Goal: Information Seeking & Learning: Check status

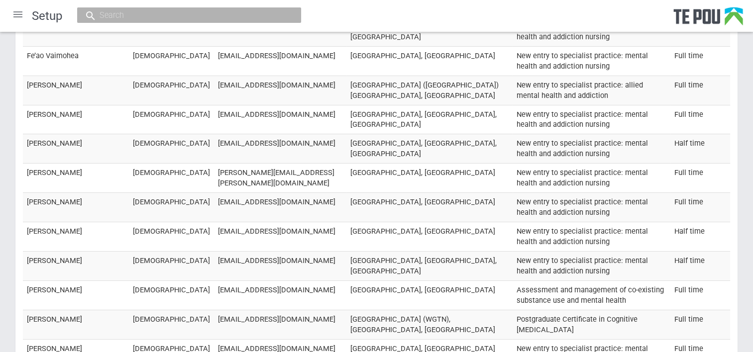
scroll to position [14728, 0]
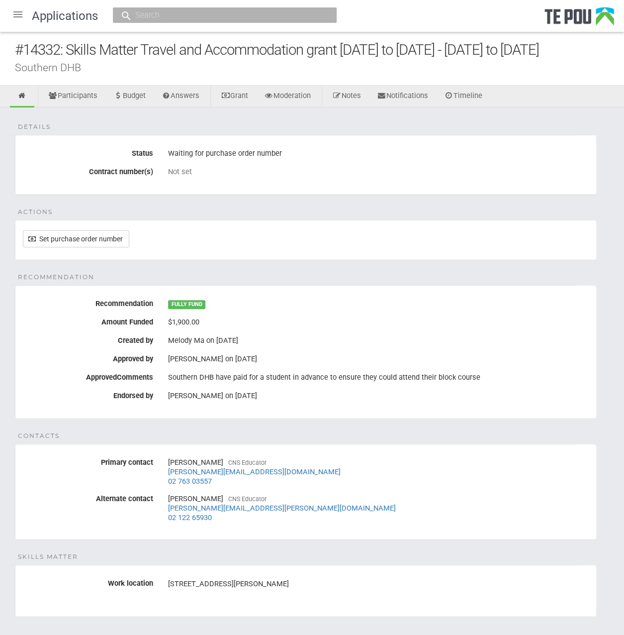
click at [20, 21] on div at bounding box center [18, 14] width 24 height 24
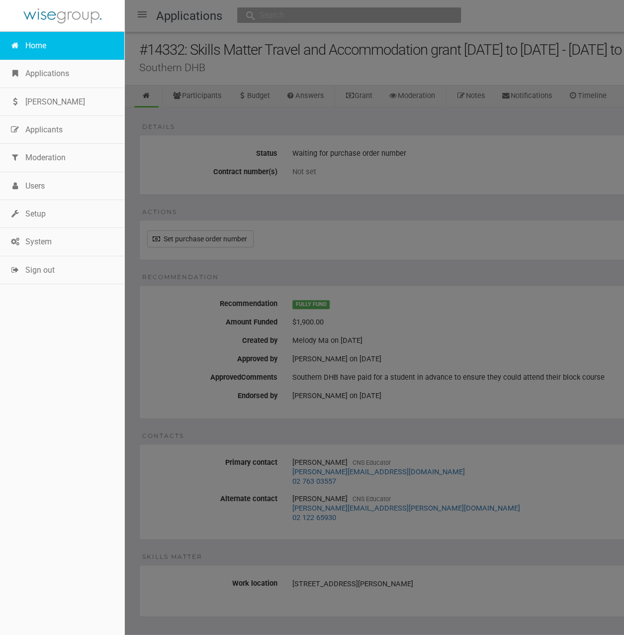
click at [31, 41] on link "Home" at bounding box center [62, 46] width 124 height 28
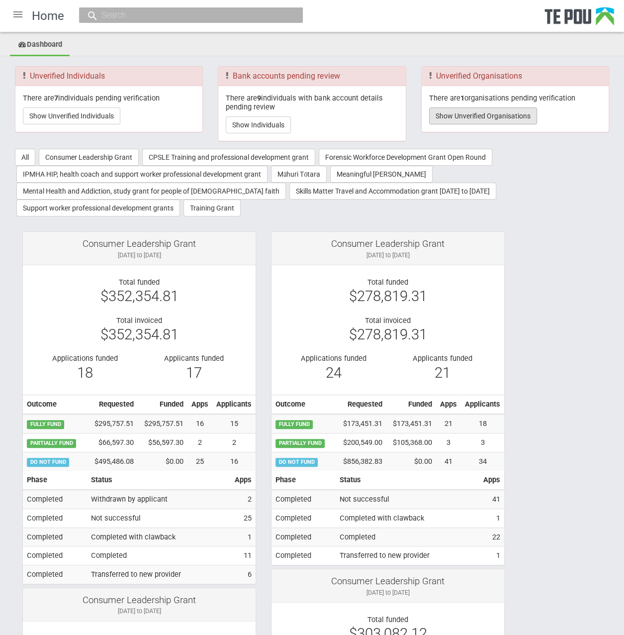
click at [516, 110] on button "Show Unverified Organisations" at bounding box center [483, 115] width 108 height 17
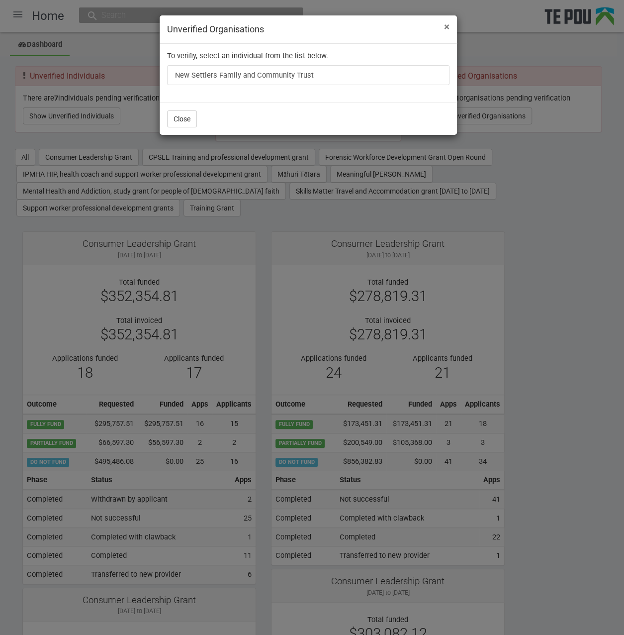
click at [449, 28] on span "×" at bounding box center [446, 27] width 5 height 12
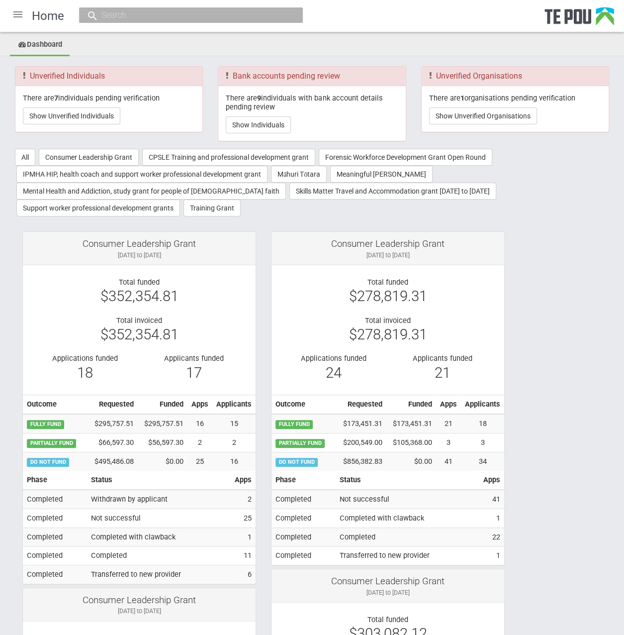
click at [143, 10] on input "text" at bounding box center [186, 15] width 175 height 10
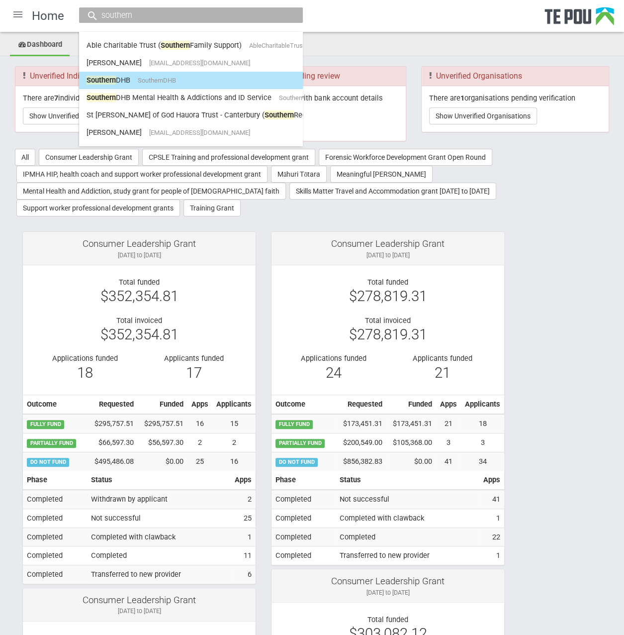
type input "southern"
click at [166, 79] on span "SouthernDHB" at bounding box center [157, 80] width 38 height 7
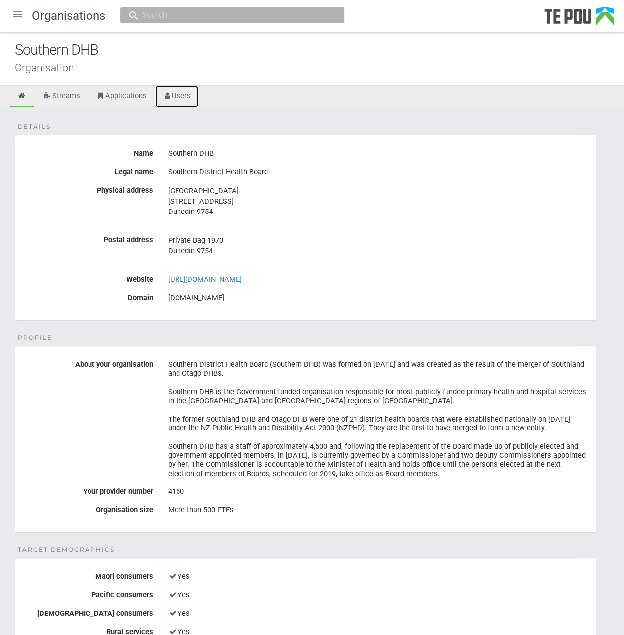
click at [193, 93] on link "Users" at bounding box center [177, 97] width 44 height 22
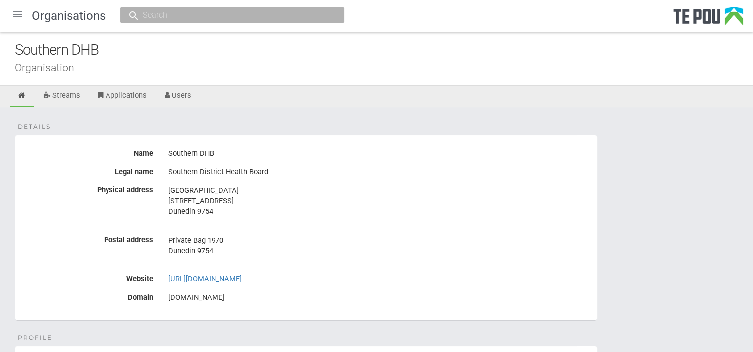
click at [10, 11] on div at bounding box center [18, 14] width 24 height 24
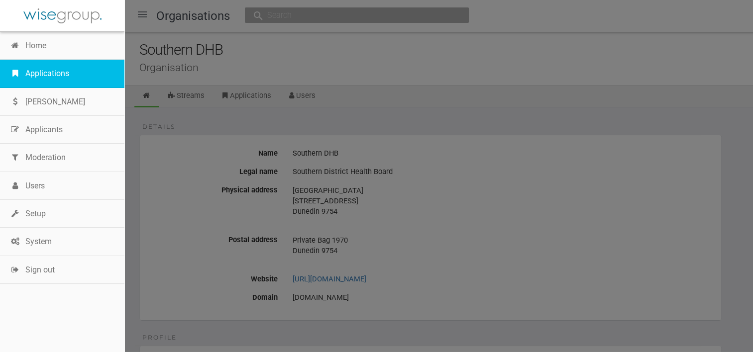
click at [44, 74] on link "Applications" at bounding box center [62, 74] width 124 height 28
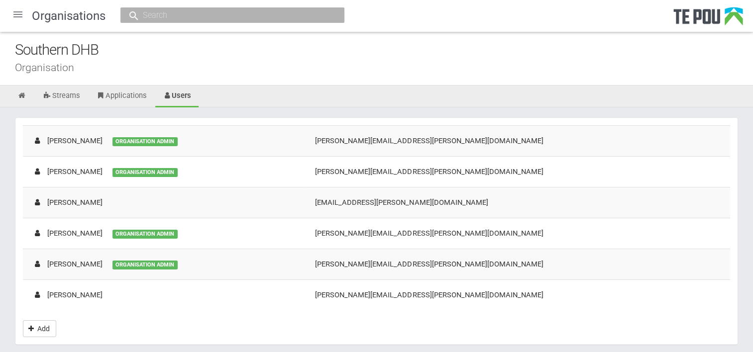
click at [486, 68] on div "Organisation" at bounding box center [384, 67] width 738 height 10
click at [78, 139] on div "[PERSON_NAME]" at bounding box center [68, 141] width 70 height 10
click at [301, 17] on input "text" at bounding box center [227, 15] width 175 height 10
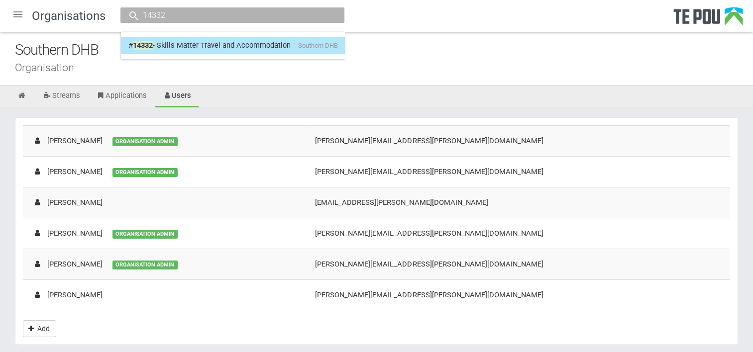
type input "14332"
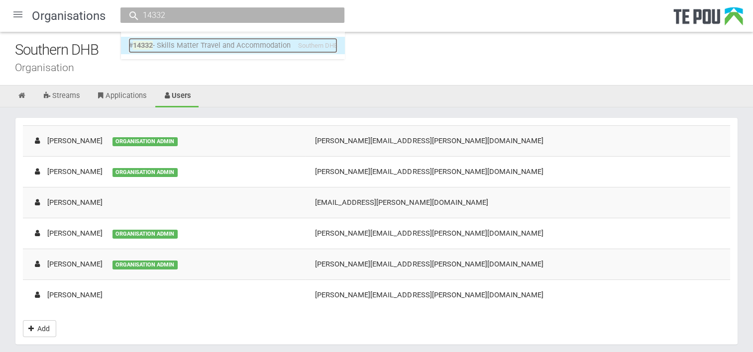
click at [304, 47] on span "Southern DHB" at bounding box center [318, 45] width 40 height 7
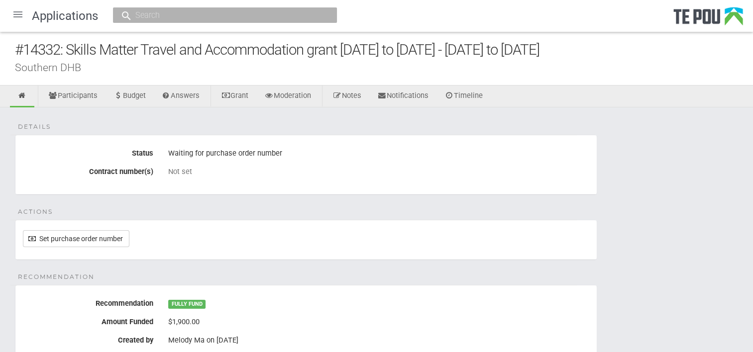
click at [552, 155] on div "Waiting for purchase order number" at bounding box center [378, 153] width 421 height 17
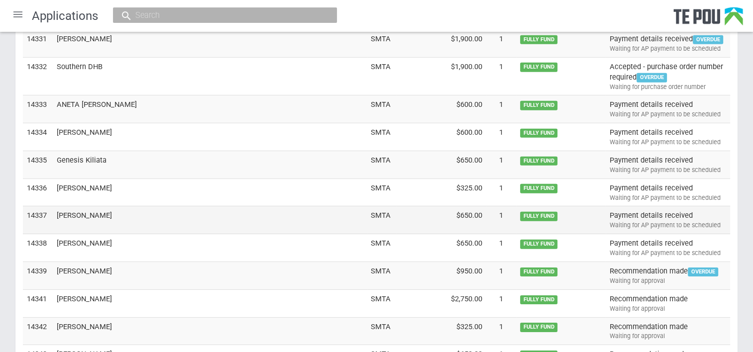
scroll to position [3025, 0]
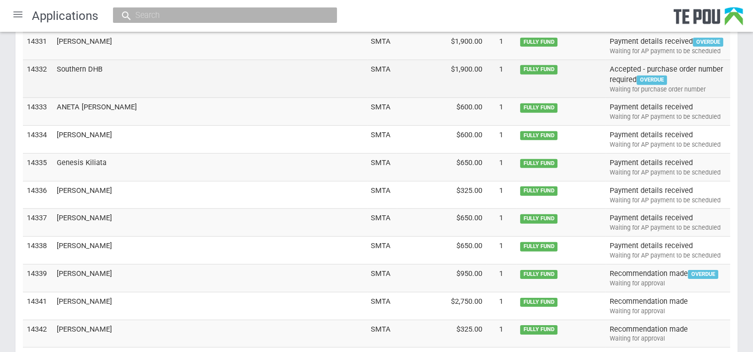
click at [82, 60] on td "Southern DHB" at bounding box center [210, 79] width 314 height 38
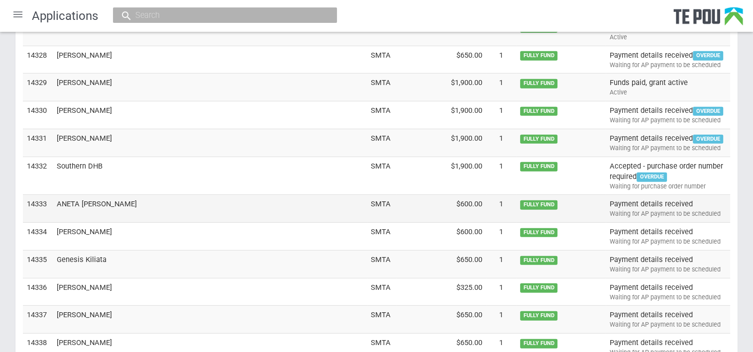
scroll to position [2925, 0]
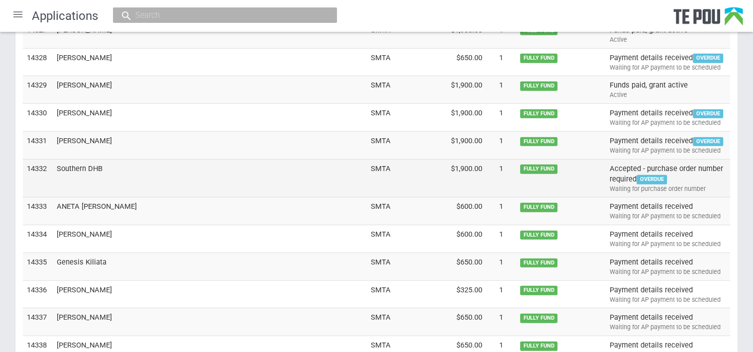
click at [89, 161] on td "Southern DHB" at bounding box center [210, 178] width 314 height 38
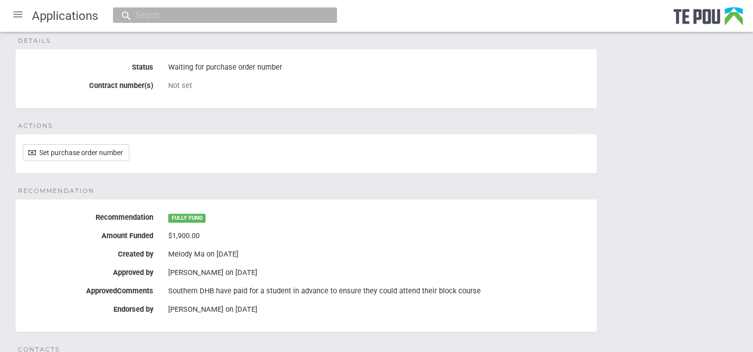
scroll to position [40, 0]
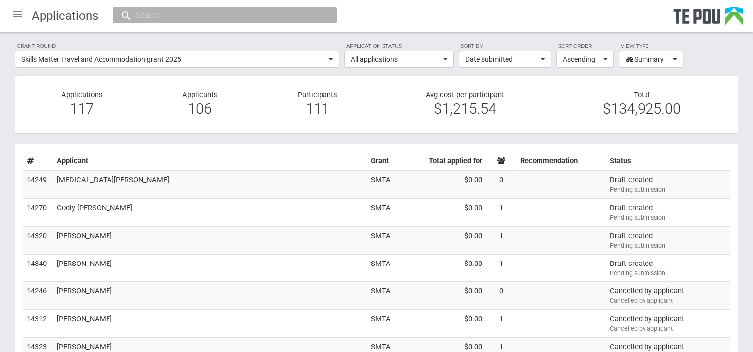
click at [21, 18] on div at bounding box center [18, 14] width 24 height 24
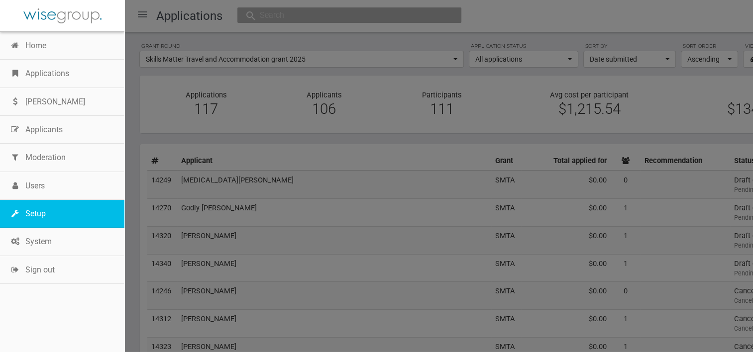
click at [39, 212] on link "Setup" at bounding box center [62, 214] width 124 height 28
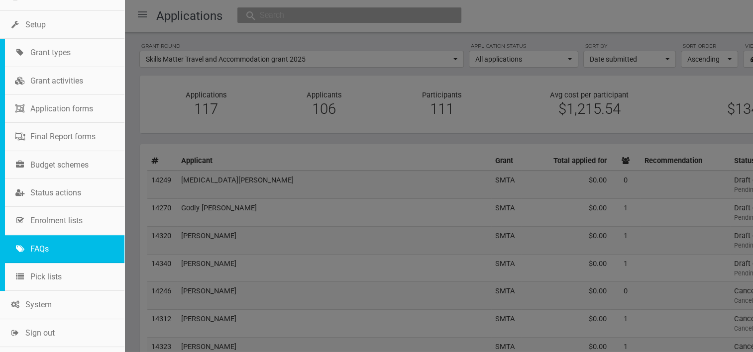
scroll to position [193, 0]
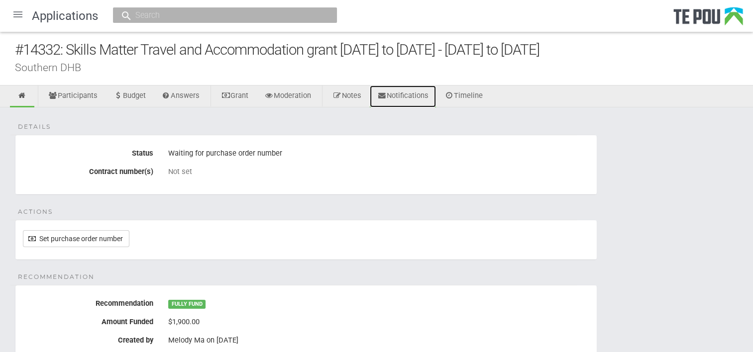
click at [387, 98] on icon at bounding box center [381, 95] width 9 height 7
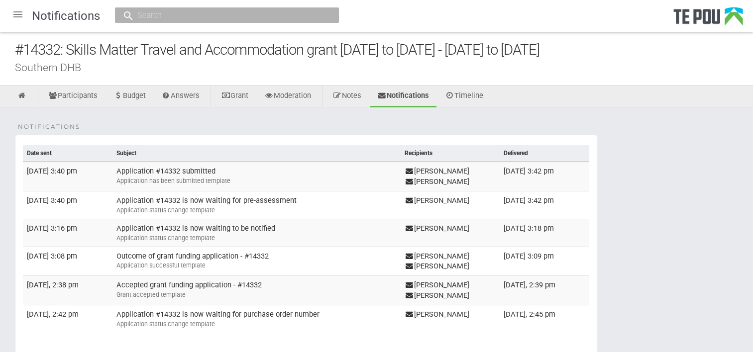
click at [172, 66] on div "Southern DHB" at bounding box center [384, 67] width 738 height 10
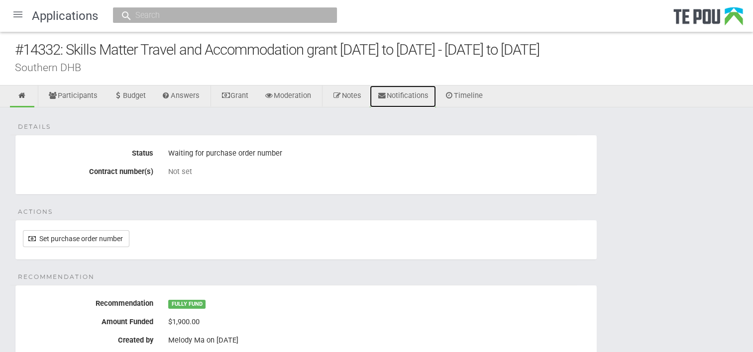
click at [416, 98] on link "Notifications" at bounding box center [403, 97] width 66 height 22
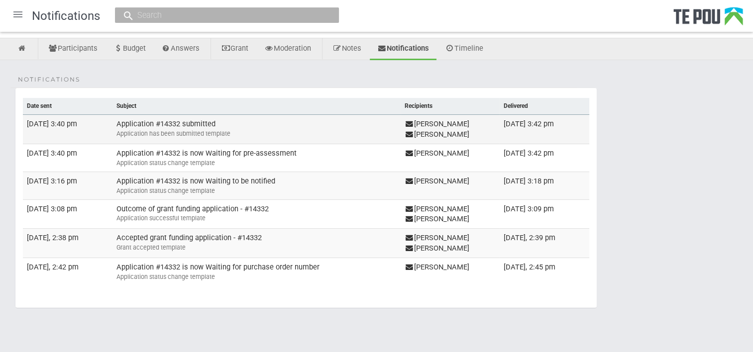
scroll to position [50, 0]
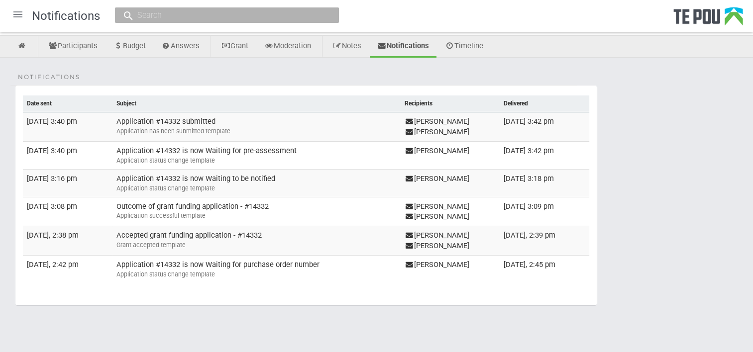
click at [347, 85] on legend "Notifications" at bounding box center [293, 85] width 566 height 0
click at [349, 86] on fieldset "Notifications Date sent Subject Recipients Delivered 13 August, 2025, 3:40 pm A…" at bounding box center [306, 195] width 582 height 221
click at [20, 47] on icon at bounding box center [21, 45] width 9 height 7
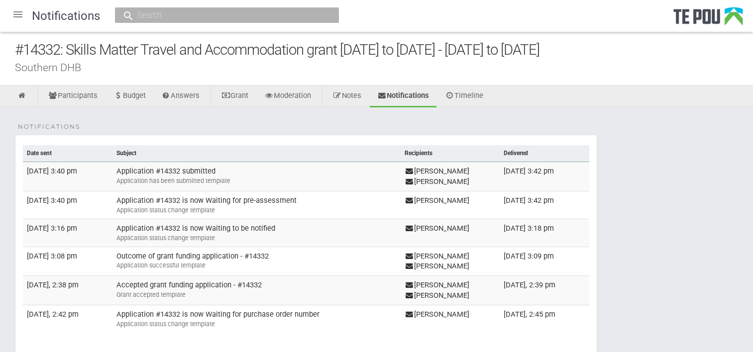
scroll to position [48, 0]
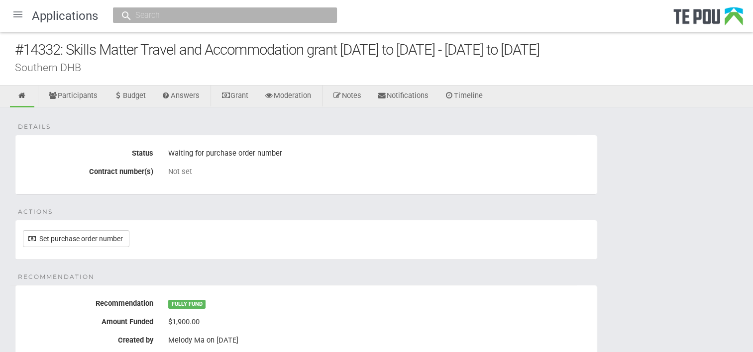
click at [18, 14] on div at bounding box center [18, 14] width 24 height 24
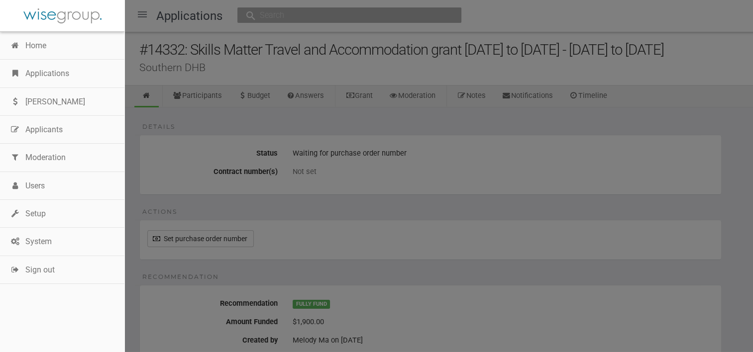
click at [458, 165] on div at bounding box center [376, 176] width 753 height 352
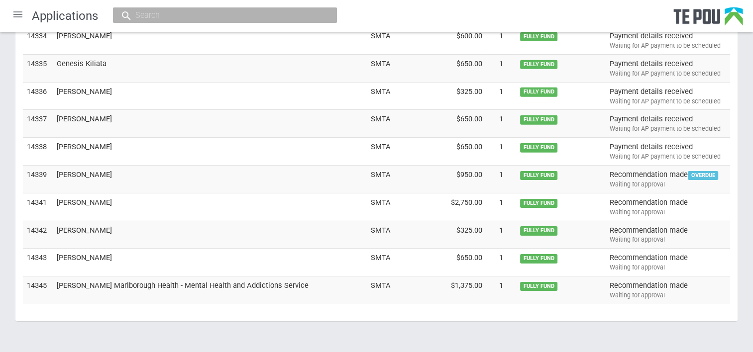
scroll to position [3124, 0]
click at [116, 276] on td "Nelson Marlborough Health - Mental Health and Addictions Service" at bounding box center [210, 289] width 314 height 27
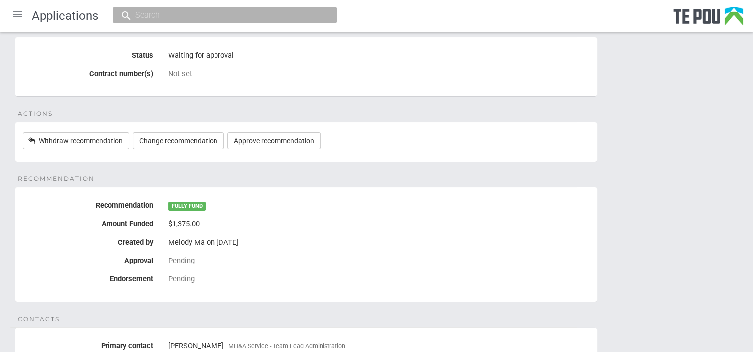
scroll to position [82, 0]
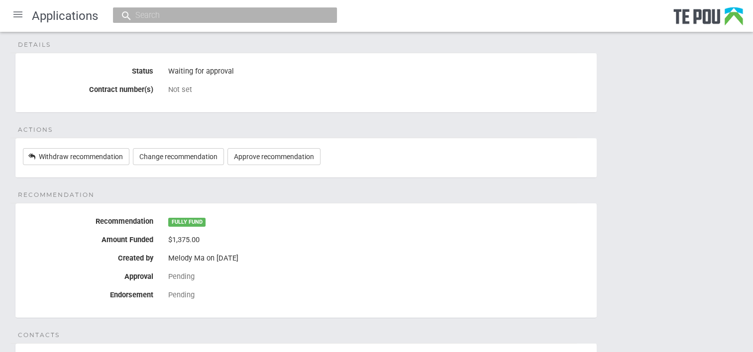
drag, startPoint x: 118, startPoint y: 254, endPoint x: 254, endPoint y: 253, distance: 135.8
click at [254, 253] on div "Created by [PERSON_NAME] on [DATE]" at bounding box center [305, 258] width 581 height 17
drag, startPoint x: 254, startPoint y: 253, endPoint x: 280, endPoint y: 264, distance: 28.1
click at [280, 264] on div "Melody Ma on [DATE]" at bounding box center [378, 258] width 421 height 17
click at [280, 264] on div "Melody Ma on 3 Sep 2025" at bounding box center [378, 258] width 421 height 17
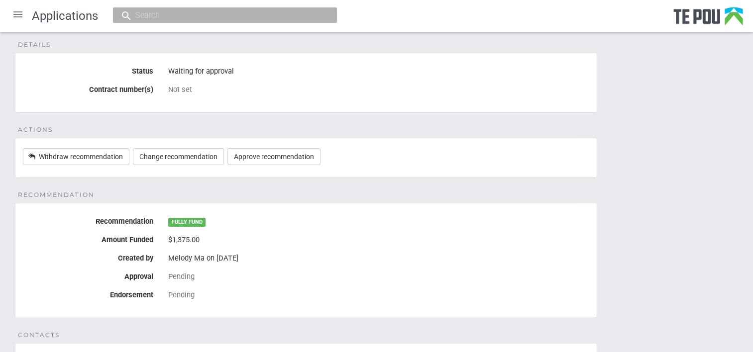
click at [280, 264] on div "Melody Ma on 3 Sep 2025" at bounding box center [378, 258] width 421 height 17
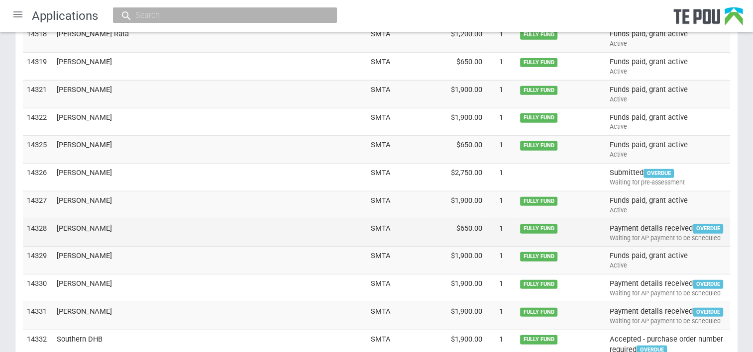
scroll to position [3015, 0]
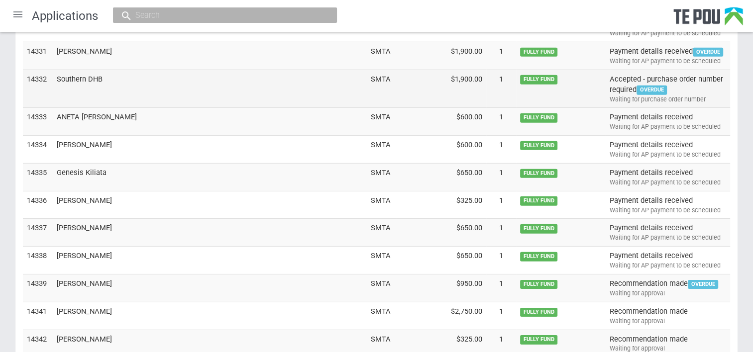
click at [91, 70] on td "Southern DHB" at bounding box center [210, 89] width 314 height 38
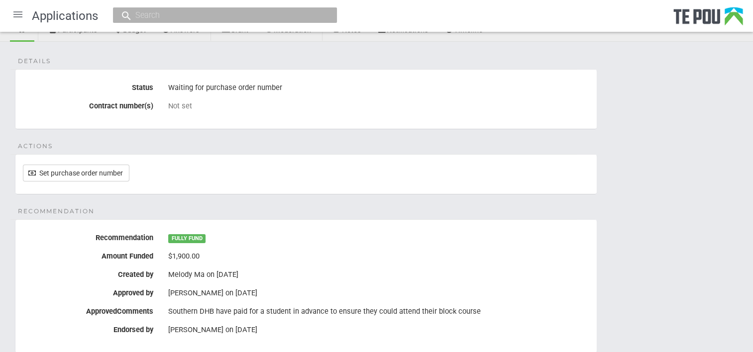
scroll to position [100, 0]
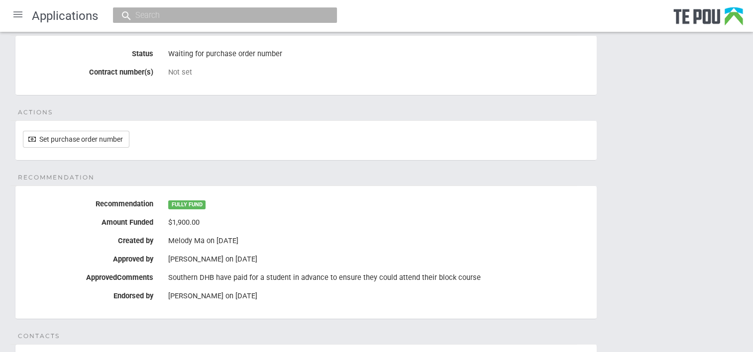
click at [382, 242] on div "Melody Ma on 14 Aug 2025" at bounding box center [378, 240] width 421 height 9
click at [246, 241] on div "Melody Ma on 14 Aug 2025" at bounding box center [378, 240] width 421 height 9
click at [230, 245] on div "Melody Ma on 14 Aug 2025" at bounding box center [378, 241] width 421 height 17
drag, startPoint x: 267, startPoint y: 239, endPoint x: 135, endPoint y: 244, distance: 132.0
click at [135, 244] on div "Created by Melody Ma on 14 Aug 2025" at bounding box center [305, 241] width 581 height 17
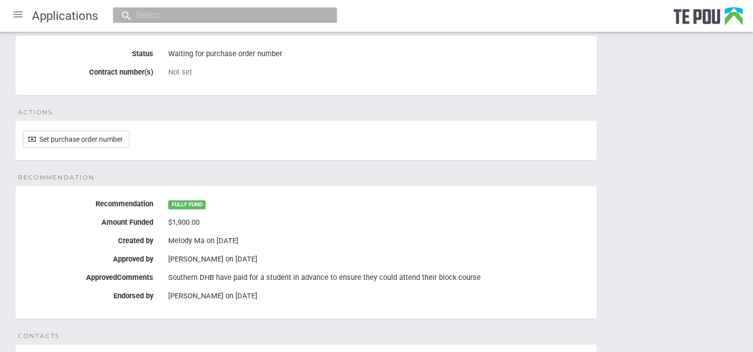
drag, startPoint x: 135, startPoint y: 244, endPoint x: 275, endPoint y: 267, distance: 141.2
click at [275, 267] on fieldset "Recommendation Recommendation FULLY FUND Amount Funded $1,900.00 Created by Mel…" at bounding box center [306, 253] width 582 height 134
click at [295, 237] on div "Melody Ma on 14 Aug 2025" at bounding box center [378, 240] width 421 height 9
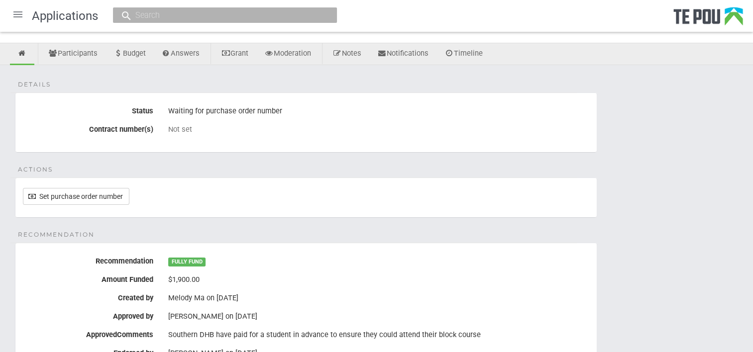
scroll to position [0, 0]
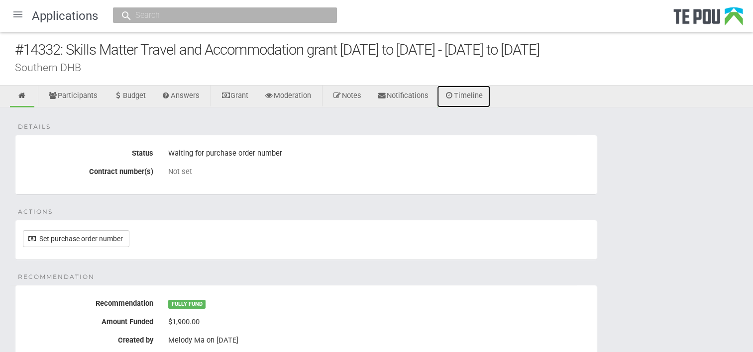
click at [488, 96] on link "Timeline" at bounding box center [463, 97] width 53 height 22
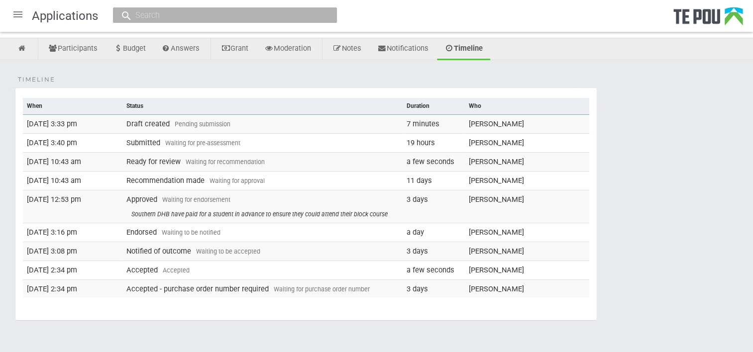
scroll to position [50, 0]
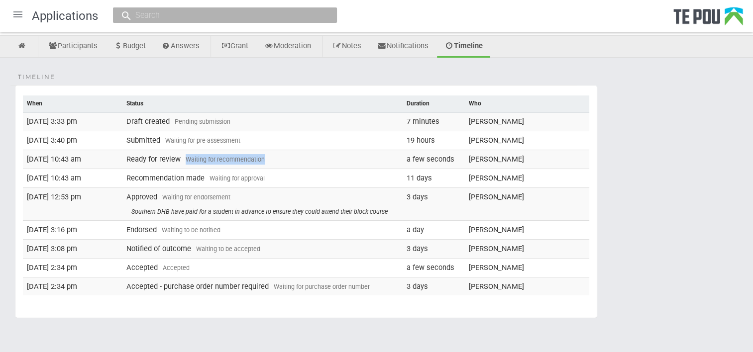
drag, startPoint x: 186, startPoint y: 155, endPoint x: 287, endPoint y: 156, distance: 101.0
click at [287, 156] on td "Ready for review Waiting for recommendation" at bounding box center [262, 159] width 280 height 19
click at [258, 184] on td "Recommendation made Waiting for approval" at bounding box center [262, 178] width 280 height 19
drag, startPoint x: 126, startPoint y: 178, endPoint x: 275, endPoint y: 175, distance: 148.3
click at [275, 175] on td "Recommendation made Waiting for approval" at bounding box center [262, 178] width 280 height 19
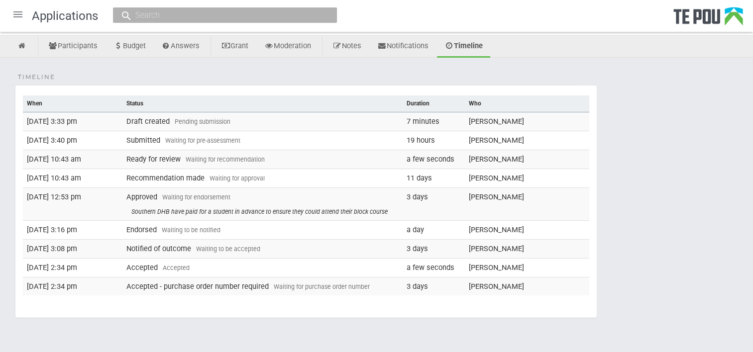
click at [181, 211] on div "Southern DHB have paid for a student in advance to ensure they could attend the…" at bounding box center [264, 211] width 267 height 9
click at [363, 44] on link "Notes" at bounding box center [347, 47] width 44 height 22
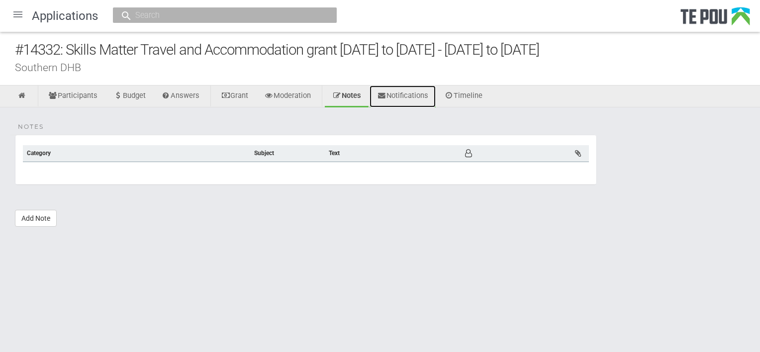
click at [402, 96] on link "Notifications" at bounding box center [403, 97] width 66 height 22
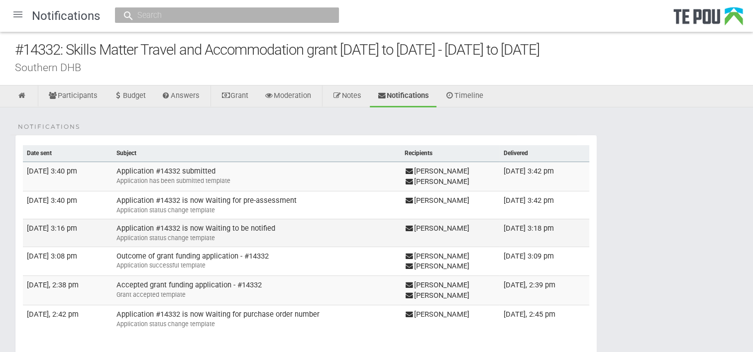
click at [297, 219] on td "Application #14332 is now Waiting to be notified Application status change temp…" at bounding box center [256, 233] width 288 height 28
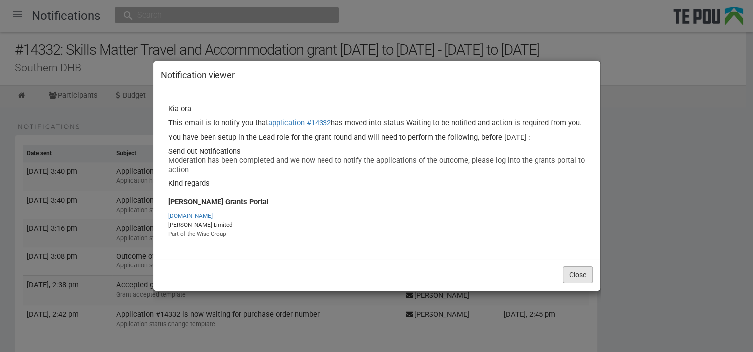
click at [577, 275] on button "Close" at bounding box center [578, 275] width 30 height 17
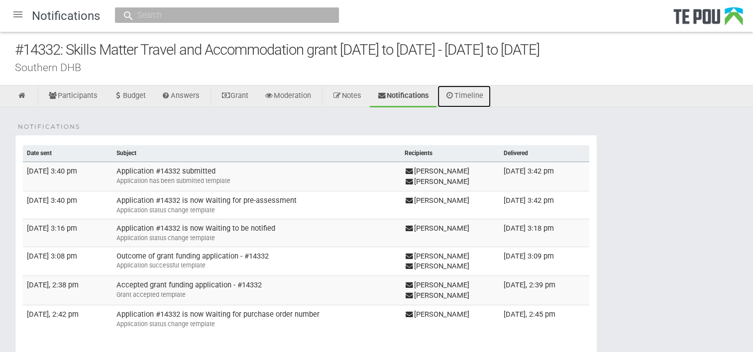
click at [476, 92] on link "Timeline" at bounding box center [463, 97] width 53 height 22
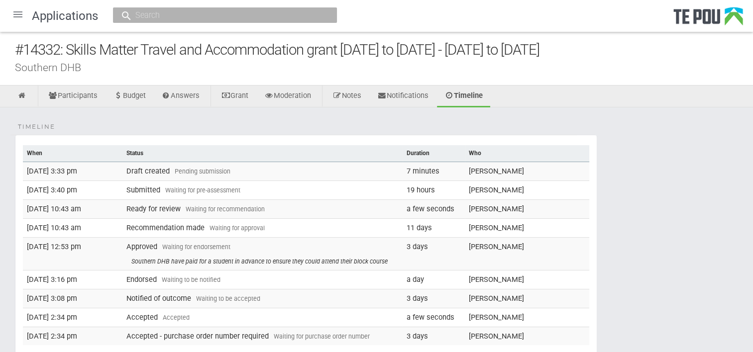
drag, startPoint x: 127, startPoint y: 229, endPoint x: 285, endPoint y: 221, distance: 157.4
click at [285, 221] on td "Recommendation made Waiting for approval" at bounding box center [262, 227] width 280 height 19
click at [474, 251] on td "[PERSON_NAME]" at bounding box center [527, 253] width 124 height 33
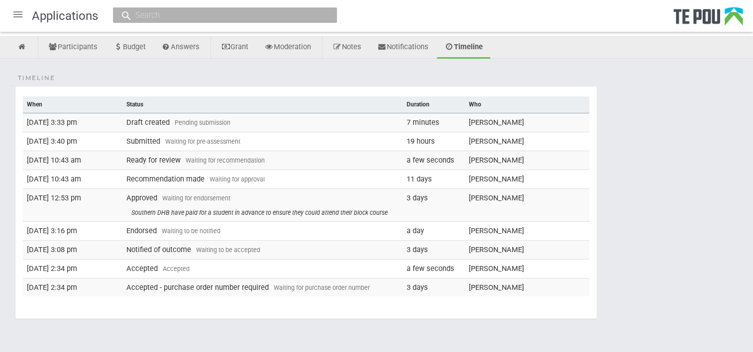
scroll to position [50, 0]
click at [76, 46] on link "Participants" at bounding box center [73, 47] width 64 height 22
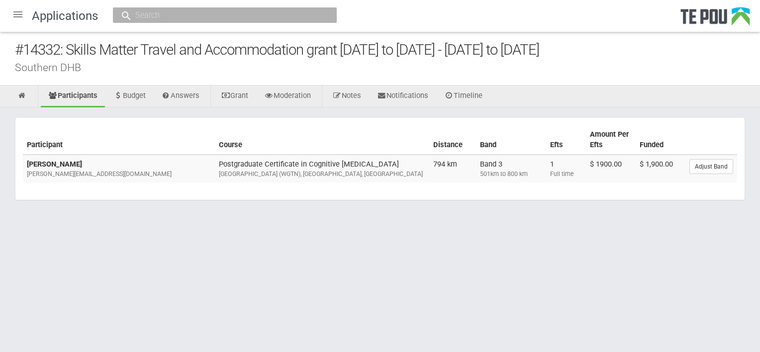
click at [470, 109] on div "Participant Course Distance Band Efts Amount Per Efts Funded [PERSON_NAME] [PER…" at bounding box center [380, 163] width 760 height 113
click at [470, 109] on div "Participant Course Distance Band Efts Amount Per Efts Funded Colette Ryan colet…" at bounding box center [380, 163] width 760 height 113
click at [471, 108] on div "Participant Course Distance Band Efts Amount Per Efts Funded Colette Ryan colet…" at bounding box center [380, 163] width 760 height 113
click at [472, 112] on div "Participant Course Distance Band Efts Amount Per Efts Funded Colette Ryan colet…" at bounding box center [380, 163] width 760 height 113
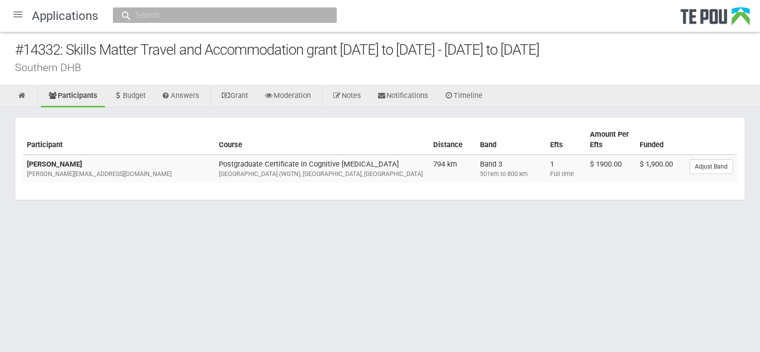
click at [472, 112] on div "Participant Course Distance Band Efts Amount Per Efts Funded Colette Ryan colet…" at bounding box center [380, 163] width 760 height 113
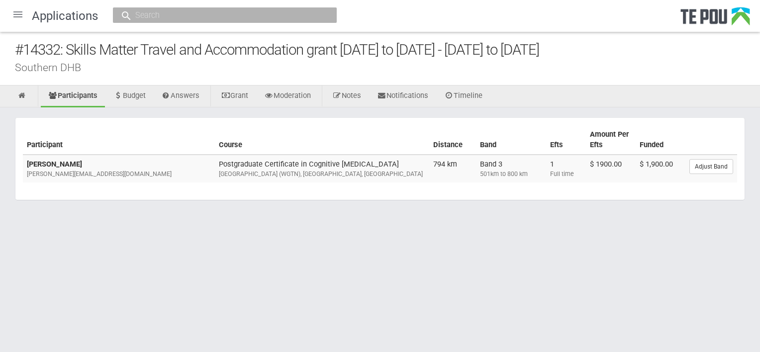
click at [469, 117] on section "Participant Course Distance Band Efts Amount Per Efts Funded Colette Ryan colet…" at bounding box center [380, 158] width 730 height 83
click at [507, 304] on html "Home Applications Grant rounds Applicants Organisations Individuals Moderation …" at bounding box center [380, 176] width 760 height 352
click at [266, 64] on div "Southern DHB" at bounding box center [387, 67] width 745 height 10
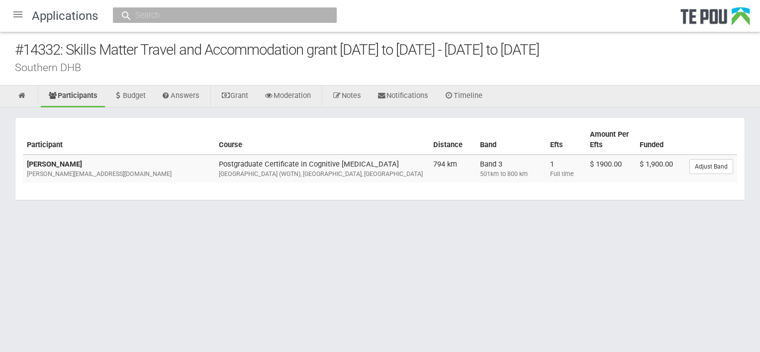
click at [266, 64] on div "Southern DHB" at bounding box center [387, 67] width 745 height 10
click at [367, 69] on div "Southern DHB" at bounding box center [387, 67] width 745 height 10
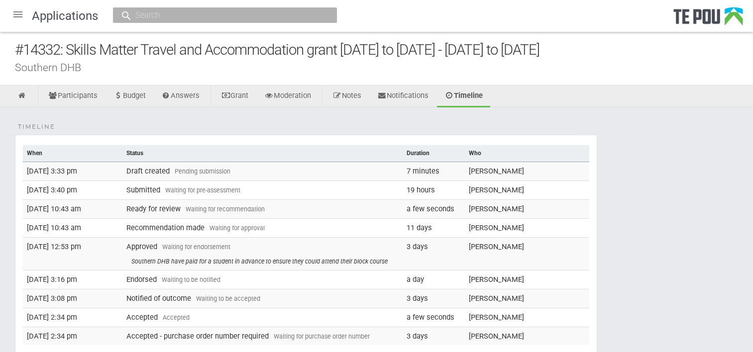
scroll to position [48, 0]
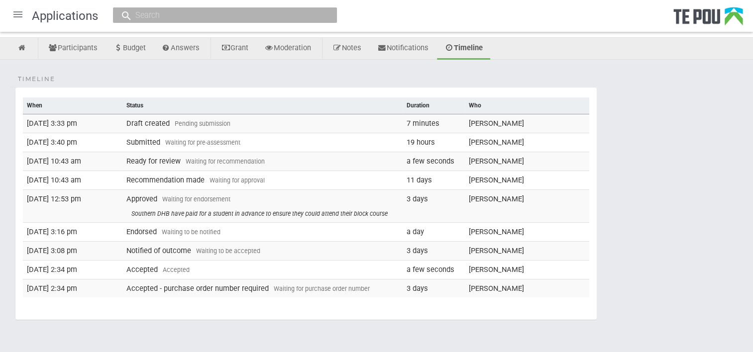
click at [101, 172] on td "[DATE] 10:43 am" at bounding box center [73, 180] width 100 height 19
click at [77, 165] on td "[DATE] 10:43 am" at bounding box center [73, 161] width 100 height 19
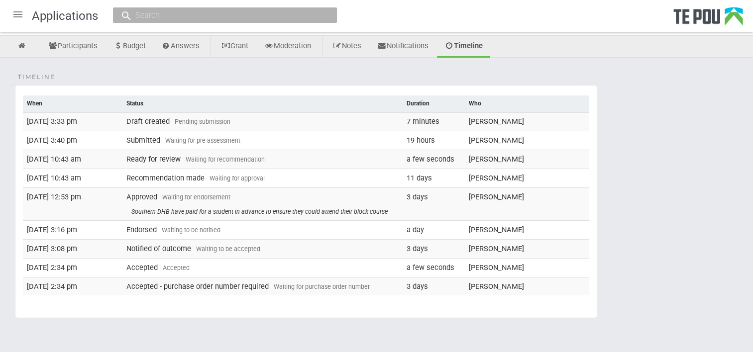
drag, startPoint x: 131, startPoint y: 175, endPoint x: 245, endPoint y: 175, distance: 113.9
click at [245, 175] on td "Recommendation made Waiting for approval" at bounding box center [262, 178] width 280 height 19
drag, startPoint x: 245, startPoint y: 175, endPoint x: 125, endPoint y: 189, distance: 120.8
click at [125, 189] on td "Approved Waiting for endorsement Southern DHB have paid for a student in advanc…" at bounding box center [262, 204] width 280 height 33
drag, startPoint x: 125, startPoint y: 181, endPoint x: 521, endPoint y: 171, distance: 396.2
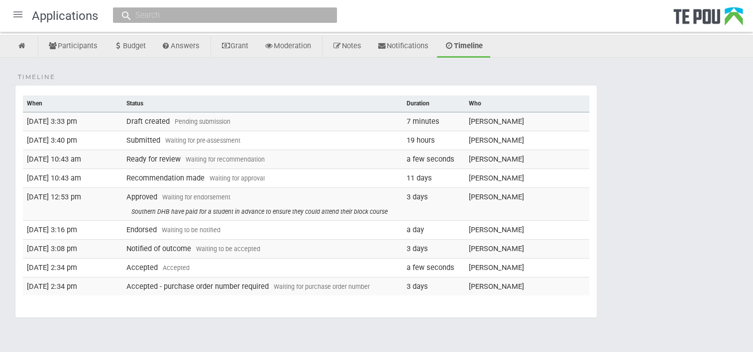
click at [521, 171] on tr "[DATE] 10:43 am Recommendation made Waiting for approval 11 days [PERSON_NAME]" at bounding box center [306, 178] width 566 height 19
click at [477, 190] on td "[PERSON_NAME]" at bounding box center [527, 204] width 124 height 33
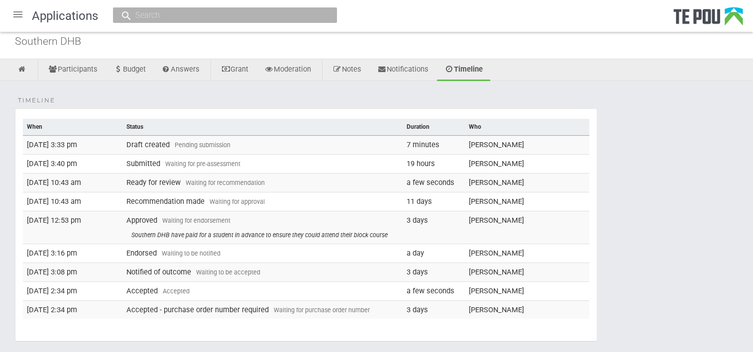
scroll to position [24, 0]
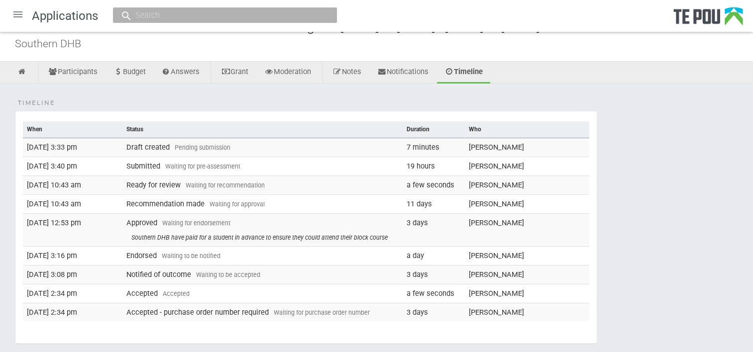
click at [486, 223] on td "[PERSON_NAME]" at bounding box center [527, 229] width 124 height 33
click at [486, 223] on td "Jacqui Hampton" at bounding box center [527, 229] width 124 height 33
click at [90, 92] on div "Timeline When Status Duration Who 13 Aug 2025 3:33 pm Draft created Pending sub…" at bounding box center [376, 232] width 753 height 296
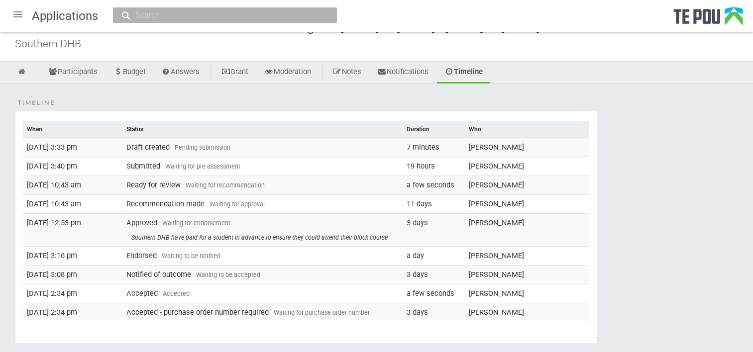
click at [90, 92] on div "Timeline When Status Duration Who 13 Aug 2025 3:33 pm Draft created Pending sub…" at bounding box center [376, 232] width 753 height 296
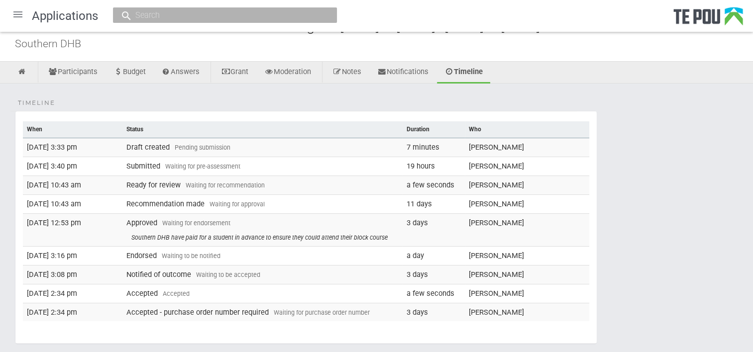
click at [90, 92] on div "Timeline When Status Duration Who 13 Aug 2025 3:33 pm Draft created Pending sub…" at bounding box center [376, 232] width 753 height 296
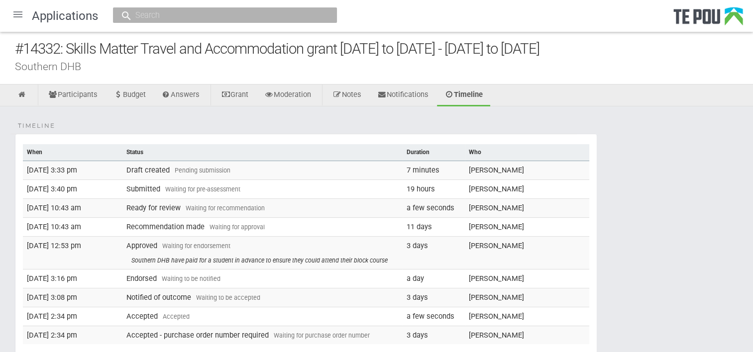
scroll to position [0, 0]
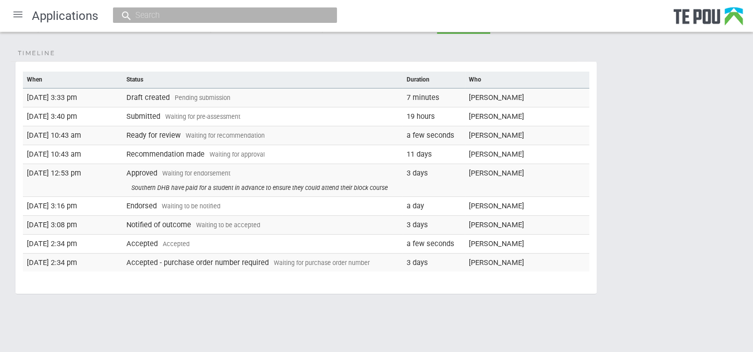
click at [675, 288] on div "Timeline When Status Duration Who 13 Aug 2025 3:33 pm Draft created Pending sub…" at bounding box center [376, 182] width 753 height 296
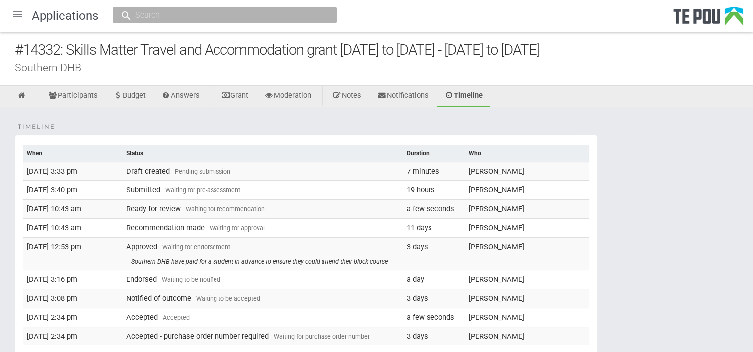
click at [232, 138] on fieldset "Timeline When Status Duration Who 13 Aug 2025 3:33 pm Draft created Pending sub…" at bounding box center [306, 252] width 582 height 234
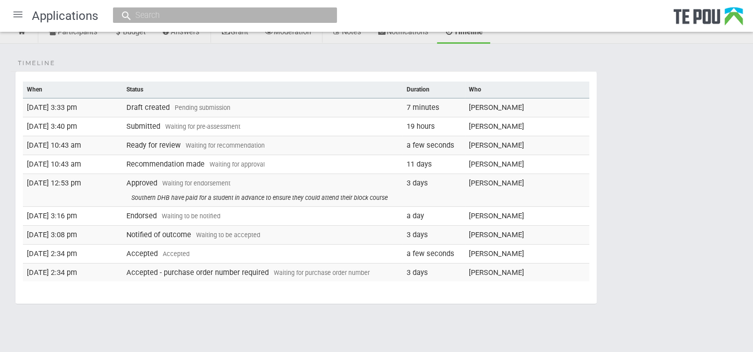
scroll to position [74, 0]
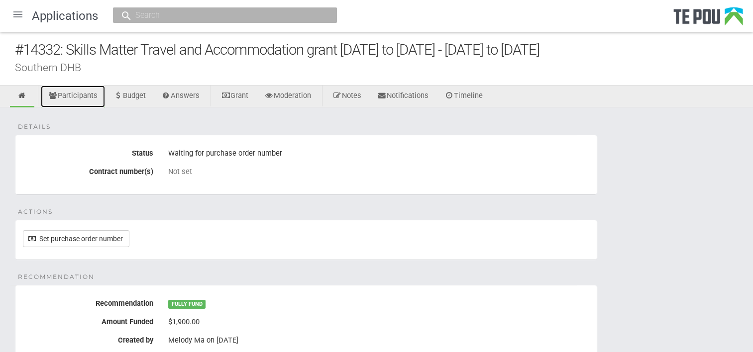
click at [62, 101] on link "Participants" at bounding box center [73, 97] width 64 height 22
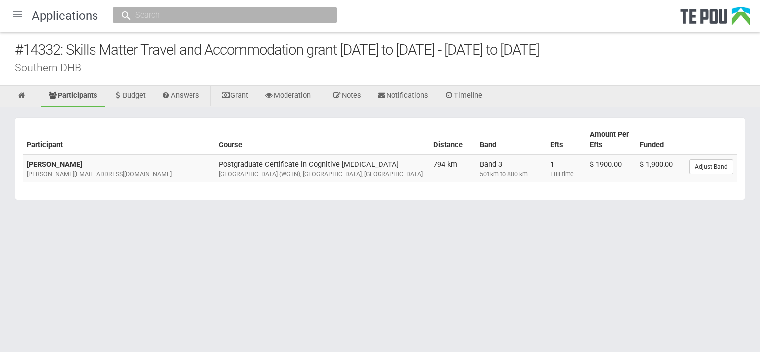
click at [354, 274] on html "Home Applications [PERSON_NAME] Applicants Organisations Individuals Moderation…" at bounding box center [380, 176] width 760 height 352
click at [445, 68] on div "Southern DHB" at bounding box center [387, 67] width 745 height 10
click at [16, 16] on div at bounding box center [18, 14] width 24 height 24
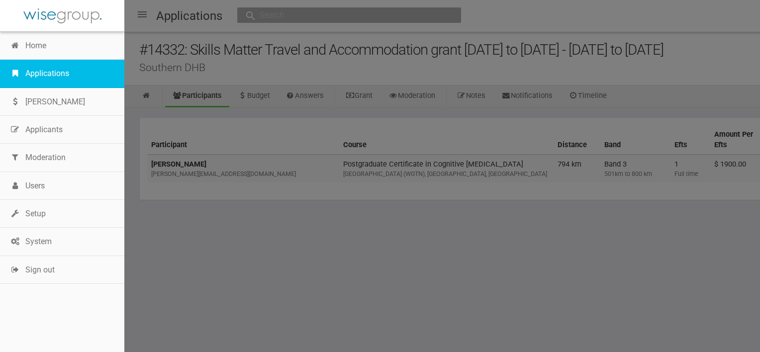
click at [32, 72] on link "Applications" at bounding box center [62, 74] width 124 height 28
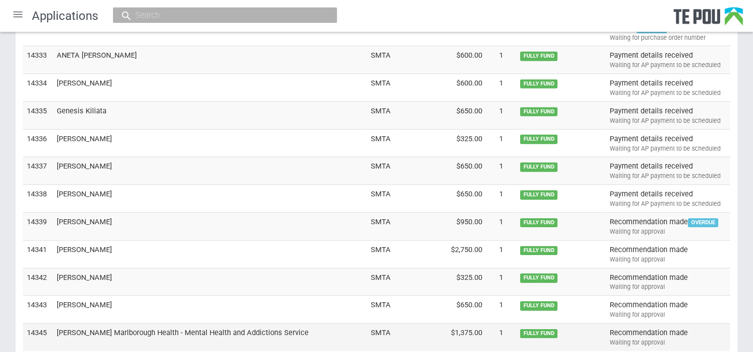
scroll to position [3074, 0]
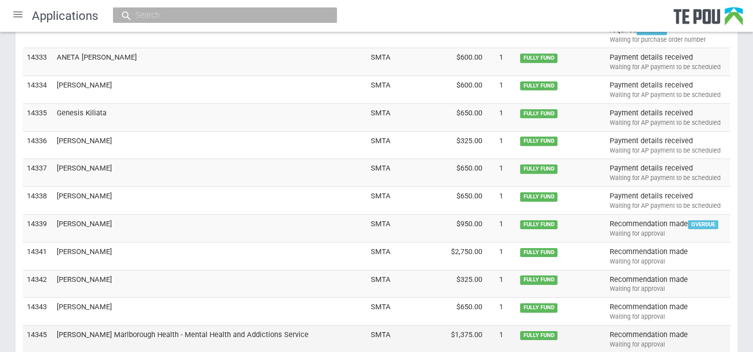
click at [156, 326] on td "Nelson Marlborough Health - Mental Health and Addictions Service" at bounding box center [210, 339] width 314 height 27
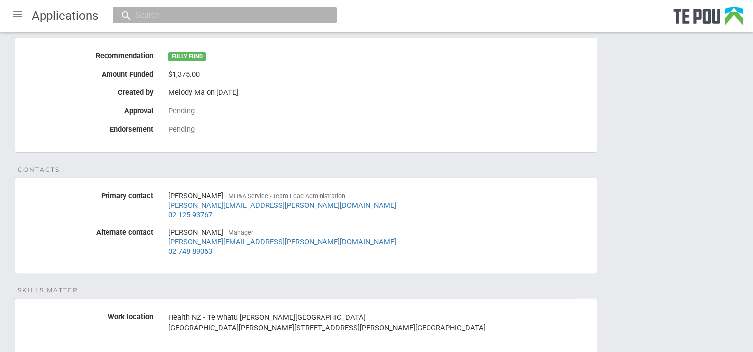
scroll to position [249, 0]
click at [363, 256] on div "[PERSON_NAME] Manager [PERSON_NAME][EMAIL_ADDRESS][PERSON_NAME][DOMAIN_NAME] 02…" at bounding box center [378, 240] width 421 height 35
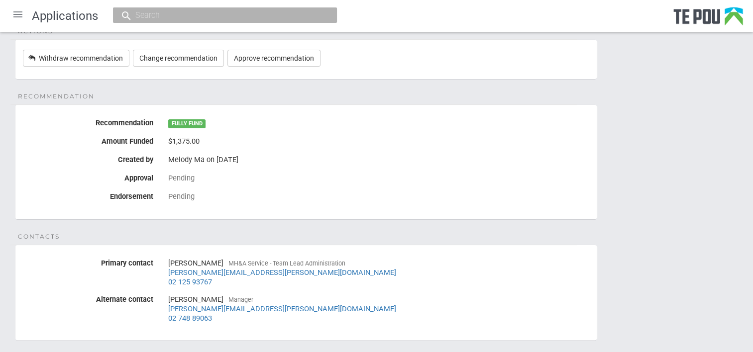
scroll to position [182, 0]
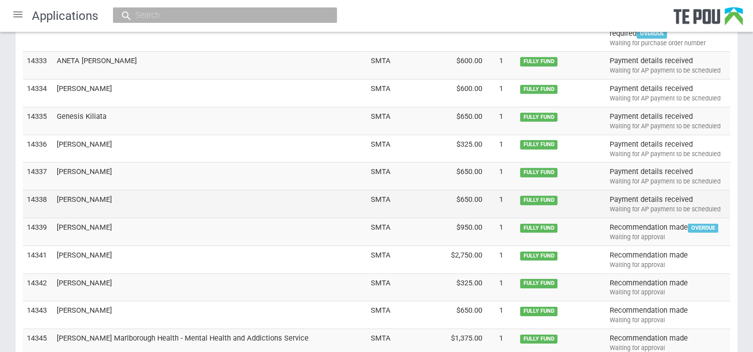
scroll to position [3025, 0]
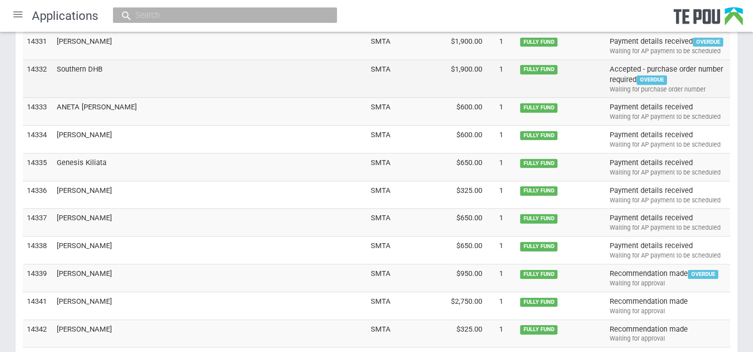
click at [97, 60] on td "Southern DHB" at bounding box center [210, 79] width 314 height 38
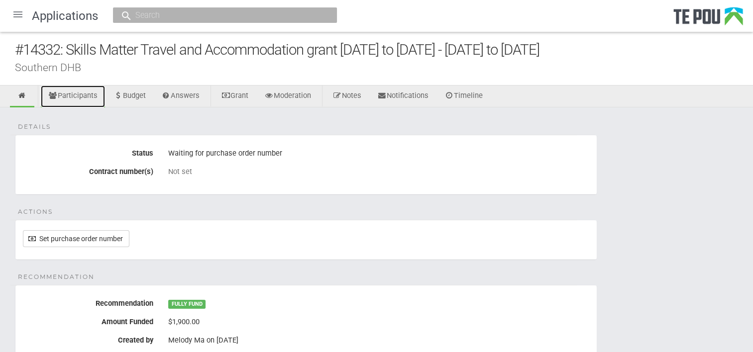
click at [87, 98] on link "Participants" at bounding box center [73, 97] width 64 height 22
